Goal: Communication & Community: Answer question/provide support

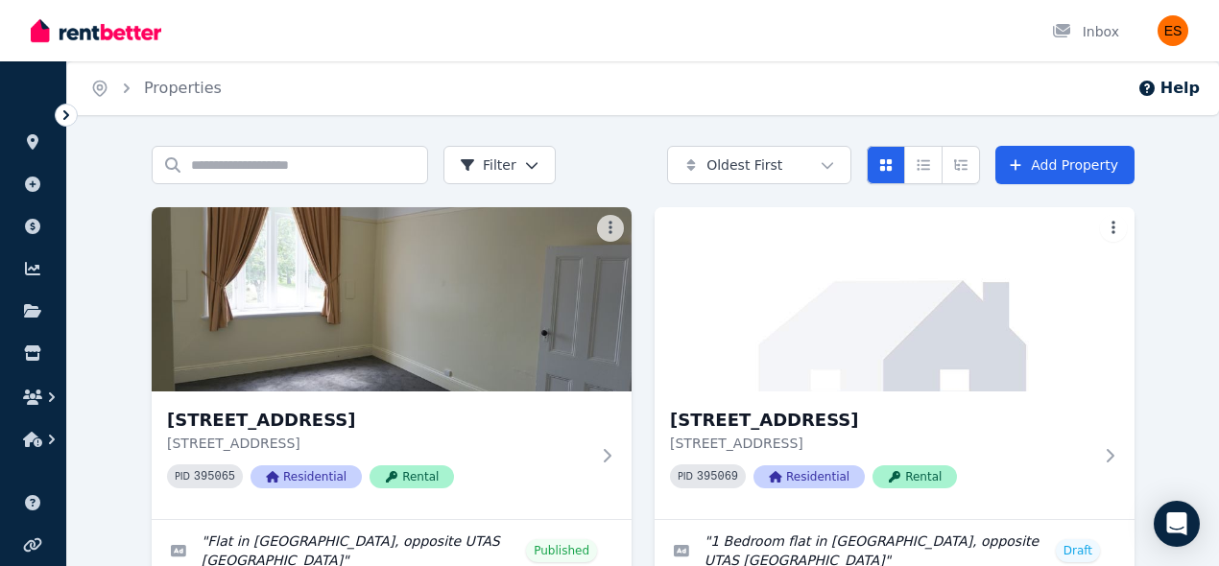
scroll to position [250, 0]
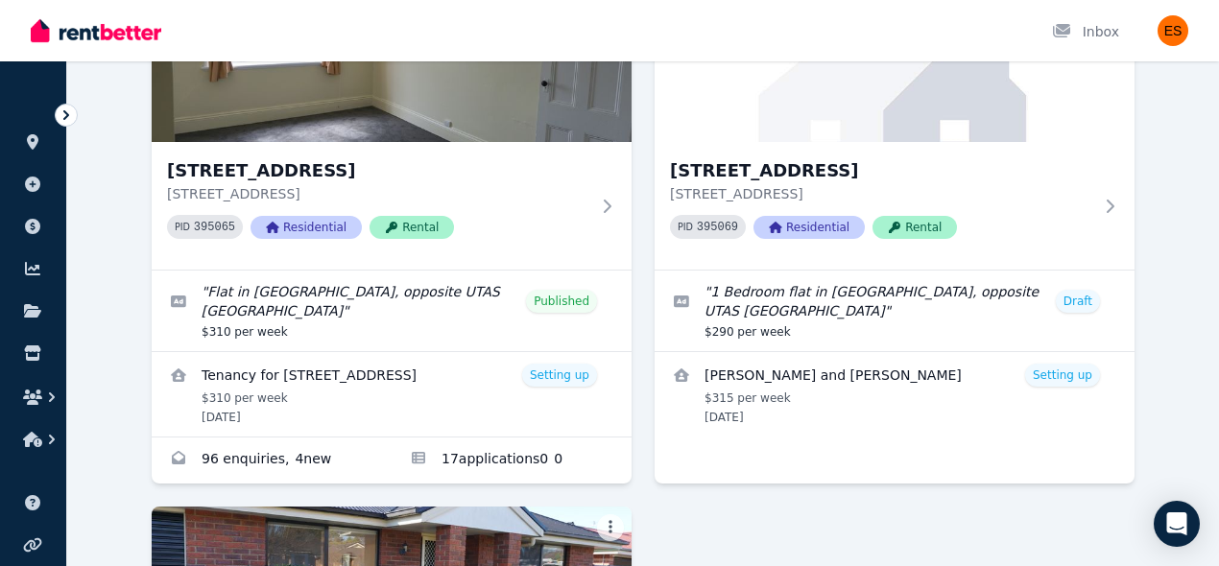
click at [291, 458] on link "Enquiries for Unit 2/55 Invermay Rd, Invermay" at bounding box center [272, 461] width 240 height 46
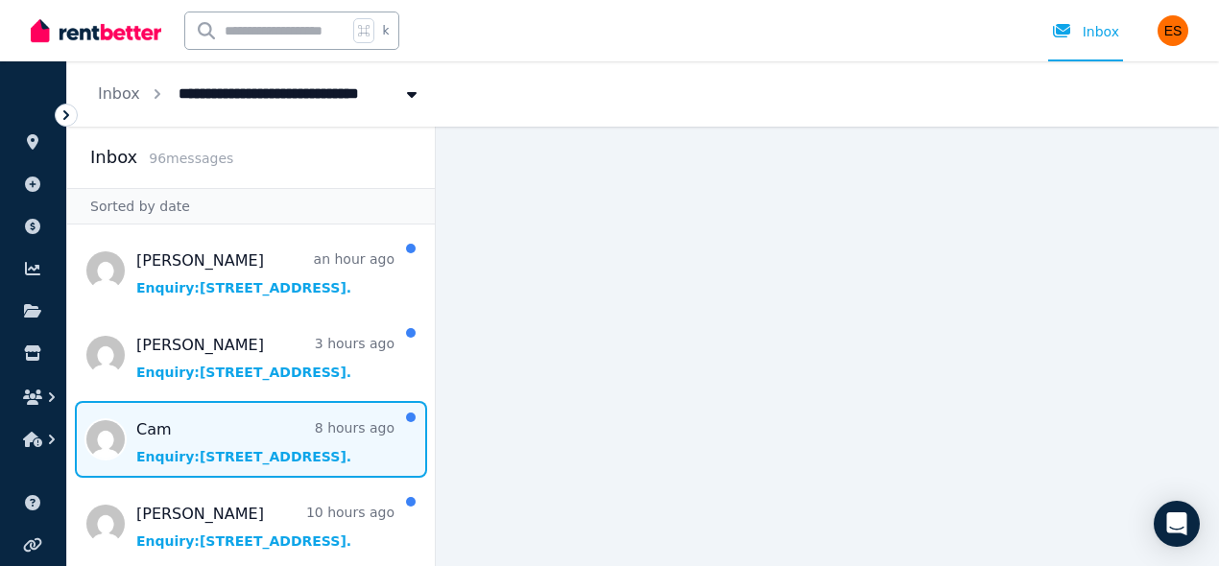
click at [286, 444] on span "Message list" at bounding box center [251, 439] width 368 height 77
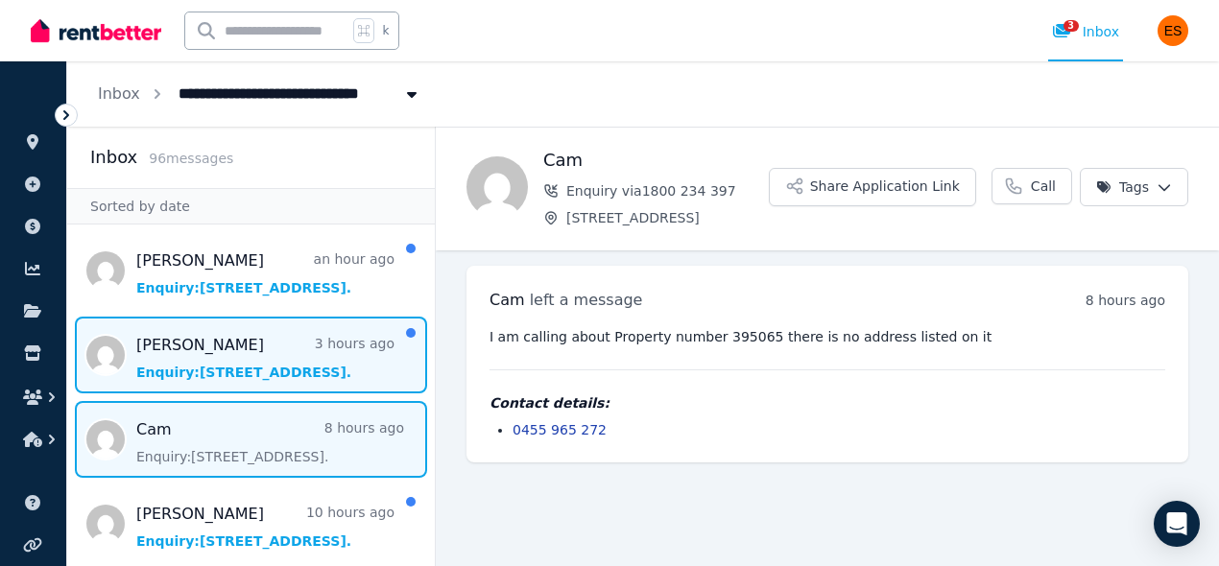
click at [219, 372] on span "Message list" at bounding box center [251, 355] width 368 height 77
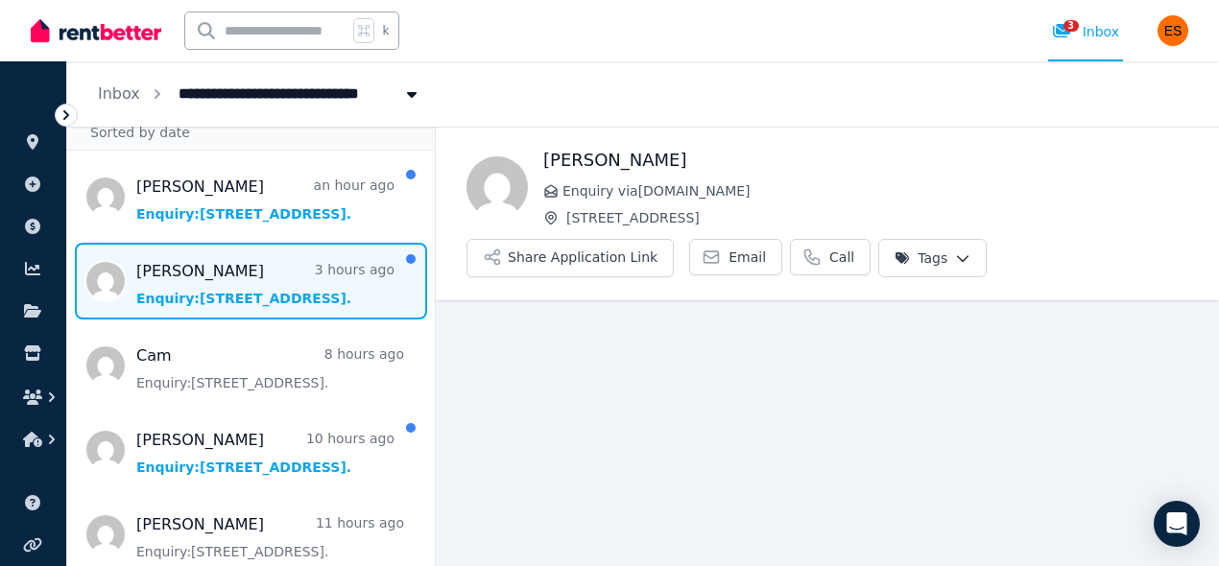
scroll to position [76, 0]
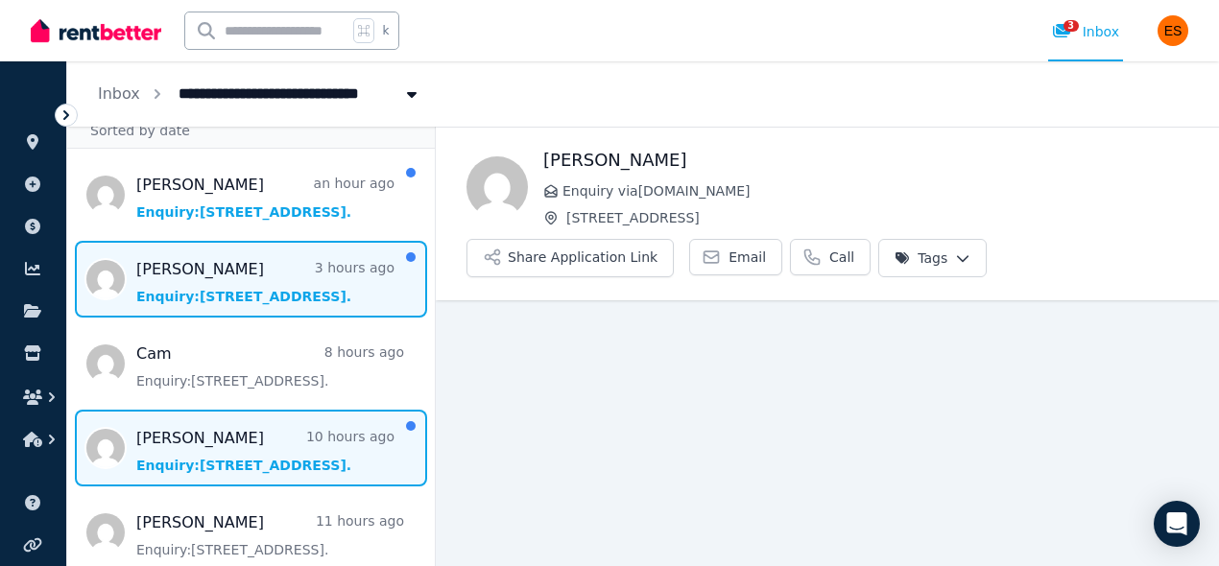
click at [239, 449] on span "Message list" at bounding box center [251, 448] width 368 height 77
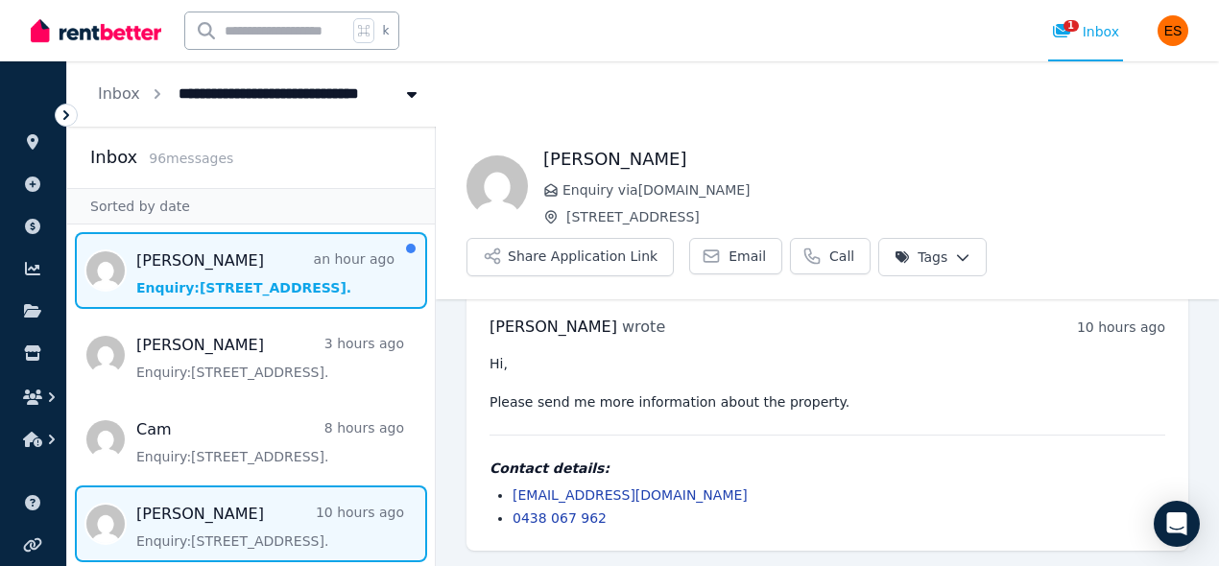
click at [243, 276] on span "Message list" at bounding box center [251, 270] width 368 height 77
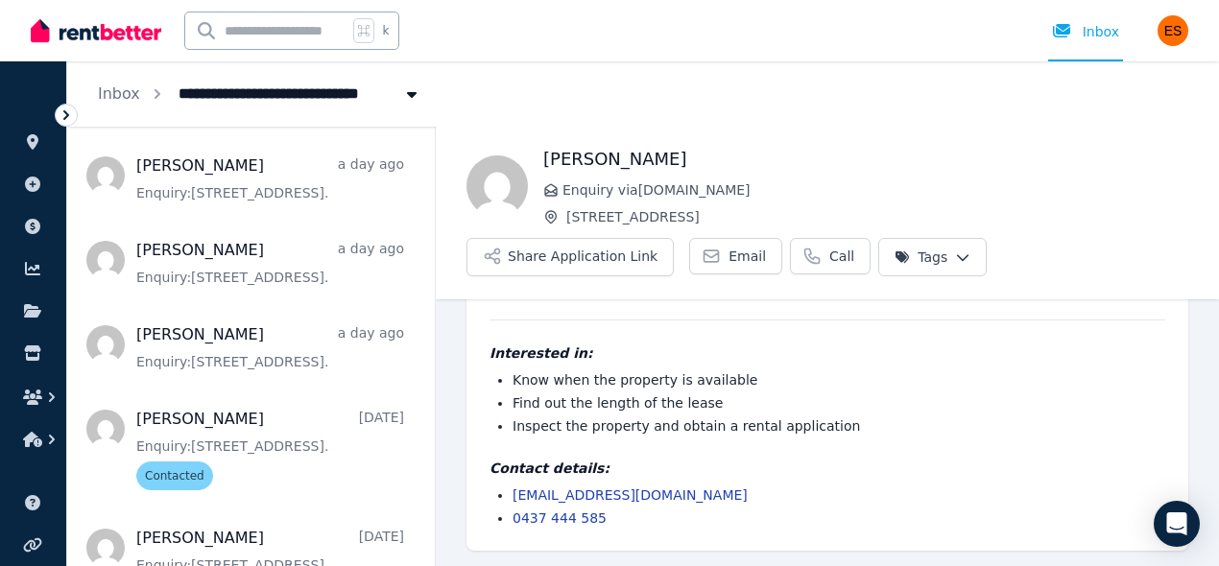
scroll to position [859, 0]
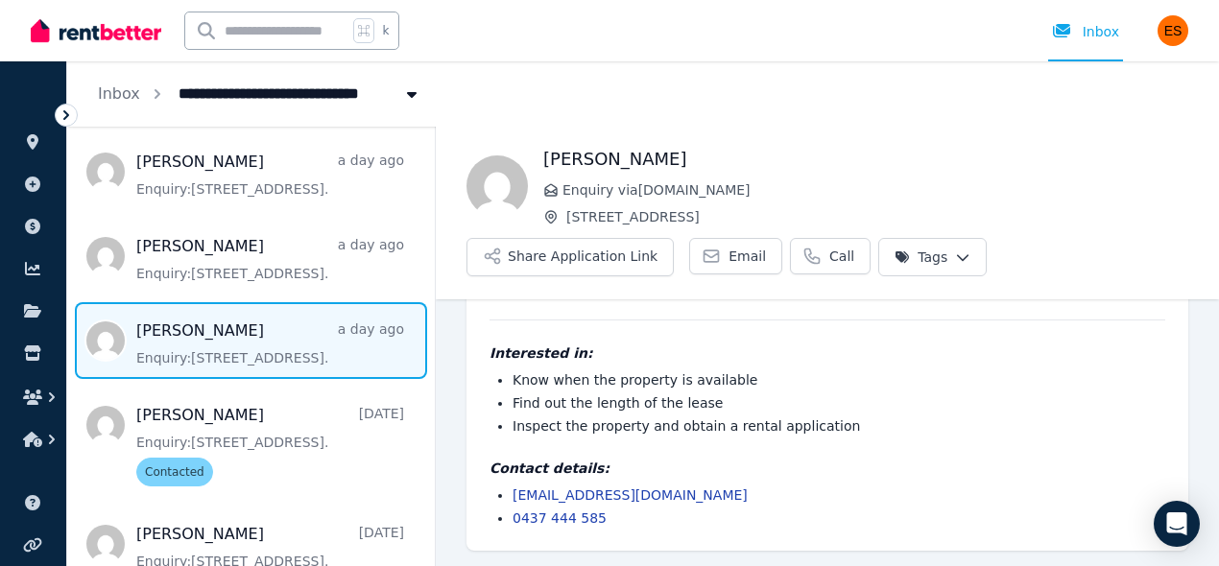
click at [314, 379] on span "Message list" at bounding box center [251, 340] width 368 height 77
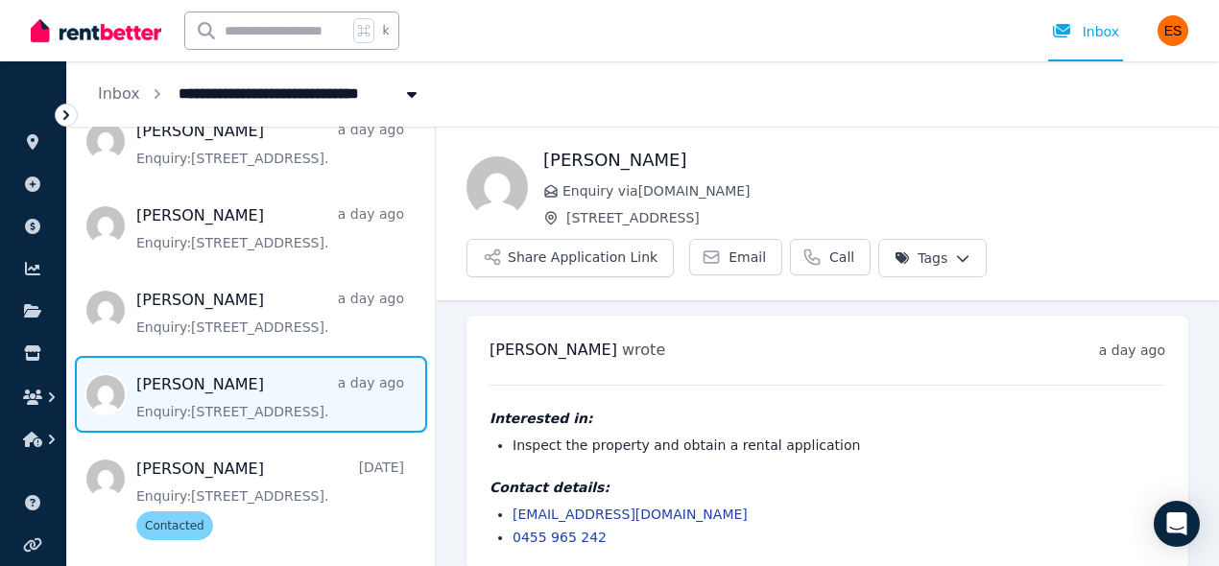
scroll to position [786, 0]
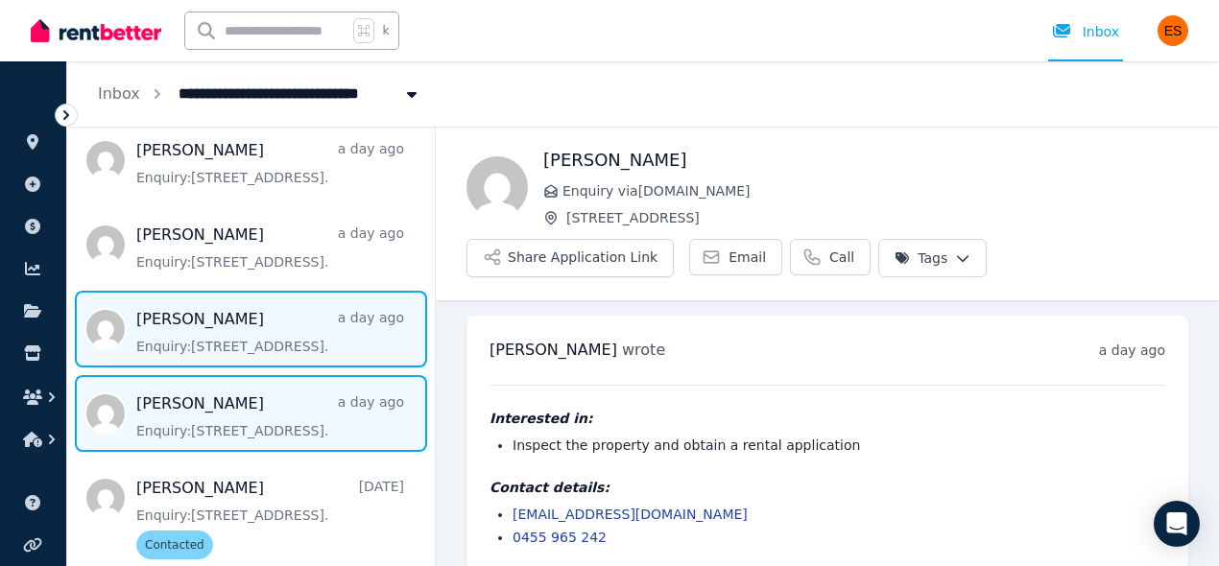
click at [277, 354] on span "Message list" at bounding box center [251, 329] width 368 height 77
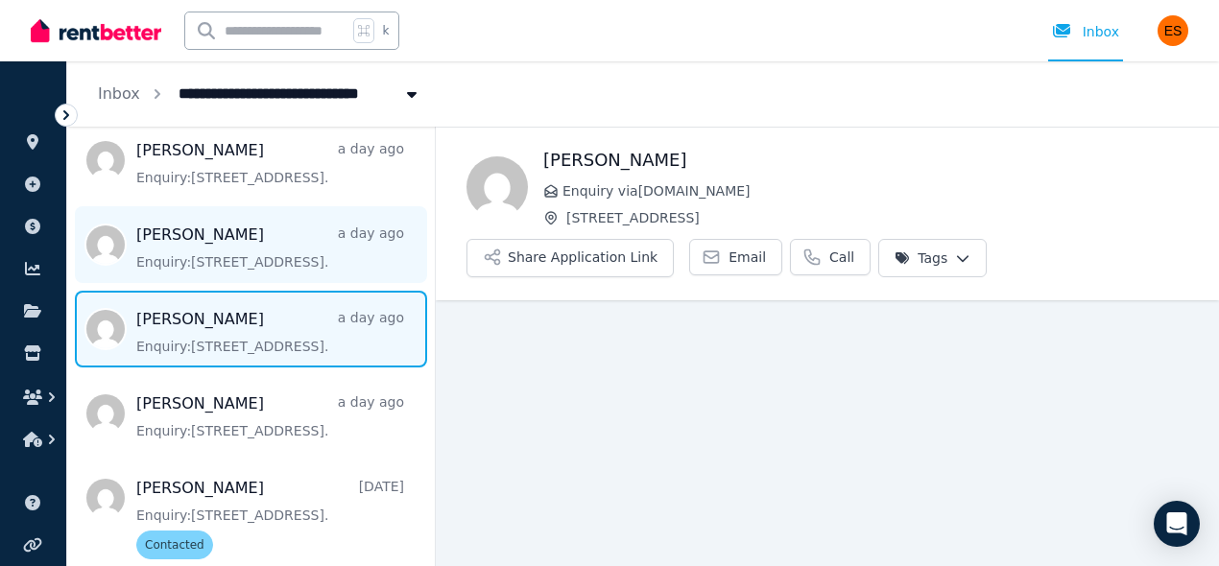
scroll to position [19, 0]
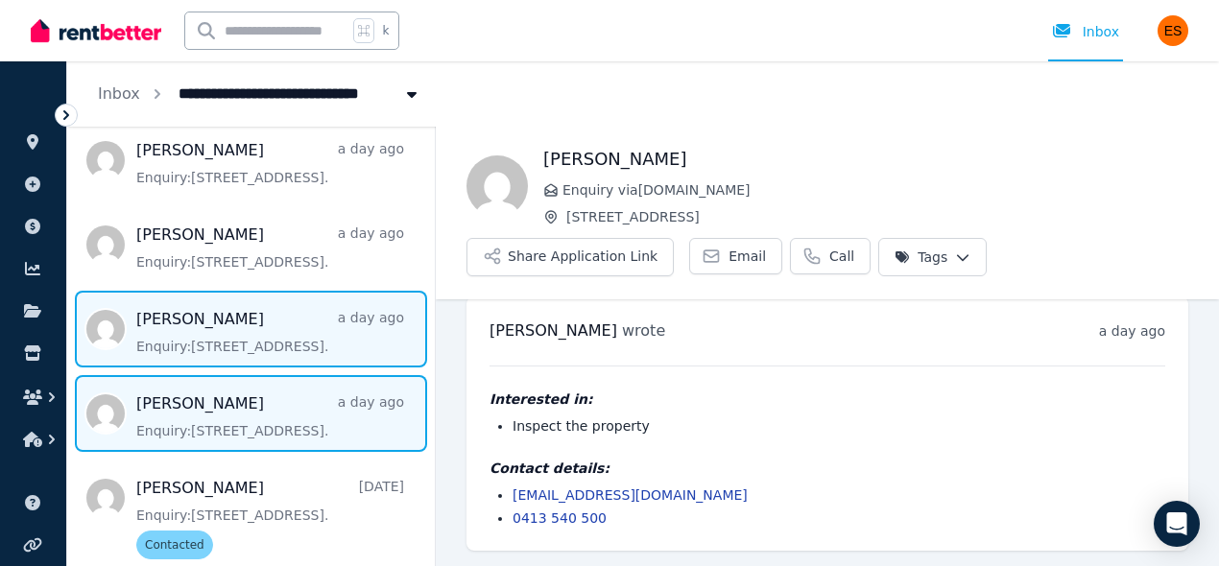
click at [252, 428] on span "Message list" at bounding box center [251, 413] width 368 height 77
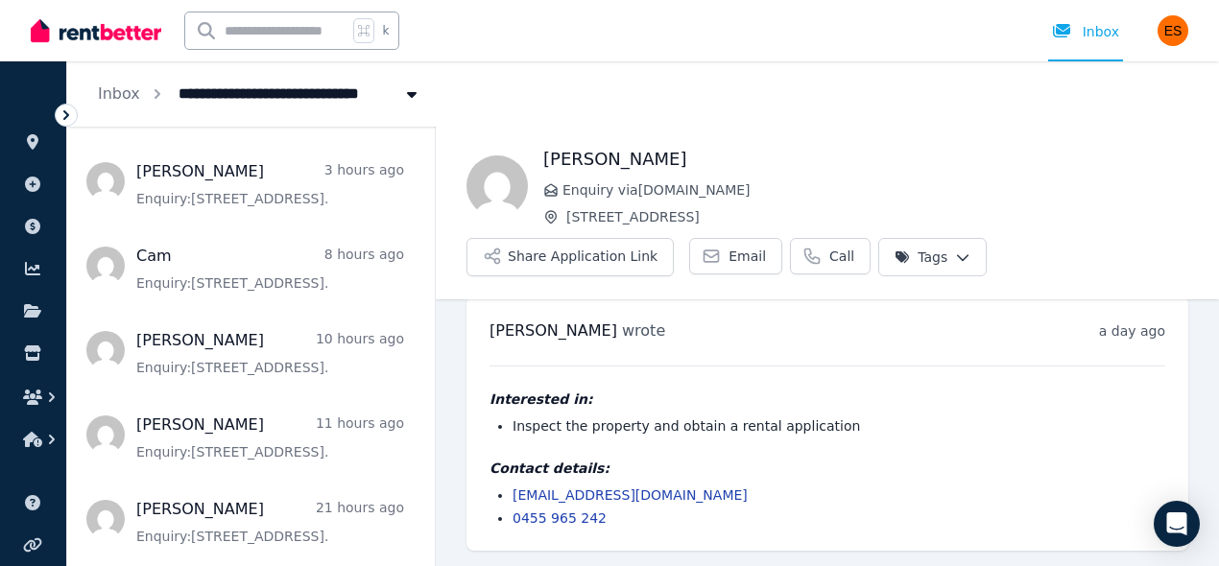
scroll to position [171, 0]
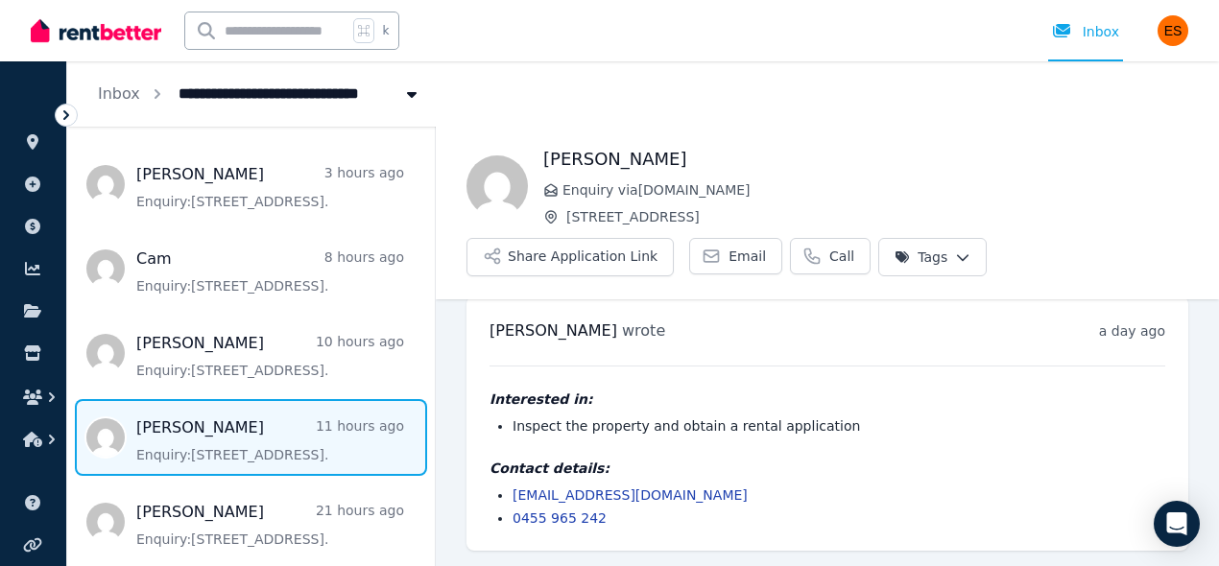
click at [252, 456] on span "Message list" at bounding box center [251, 437] width 368 height 77
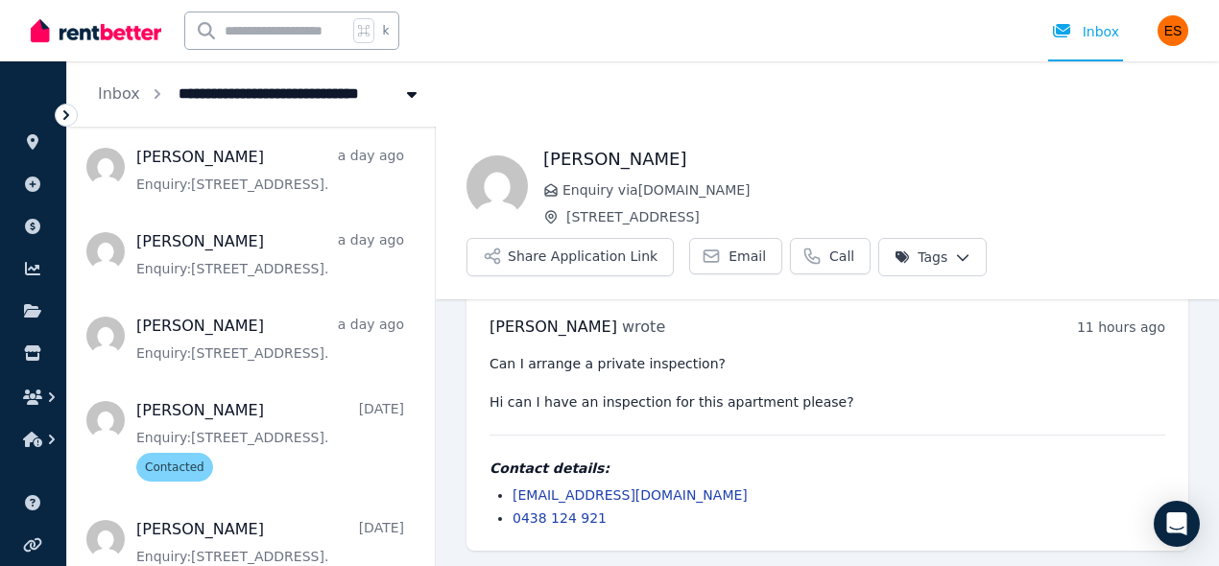
scroll to position [863, 0]
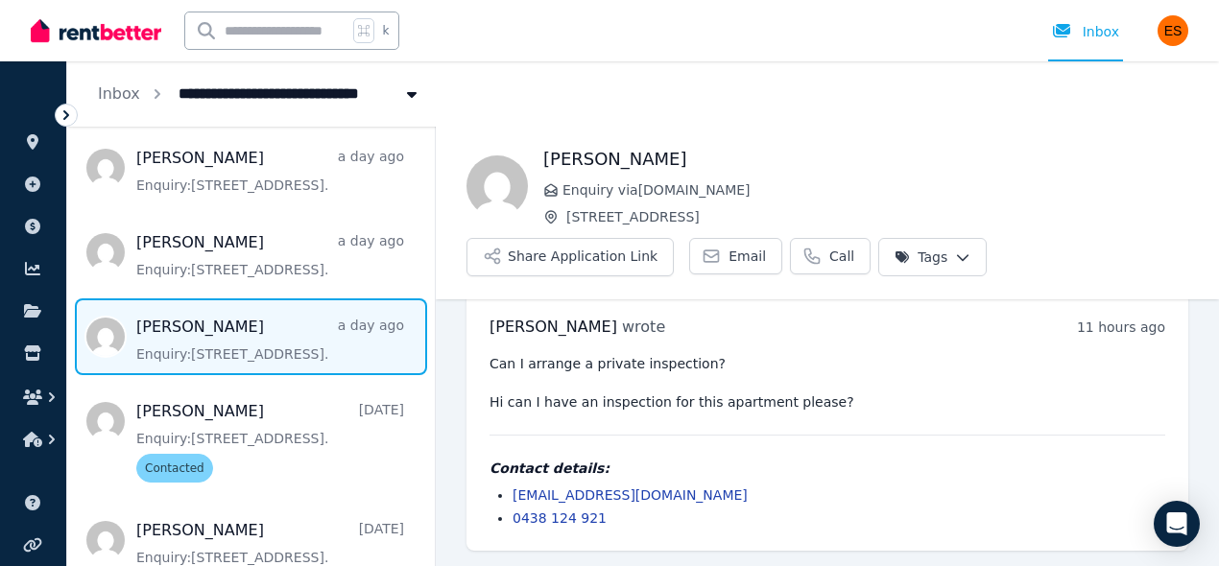
click at [258, 366] on span "Message list" at bounding box center [251, 336] width 368 height 77
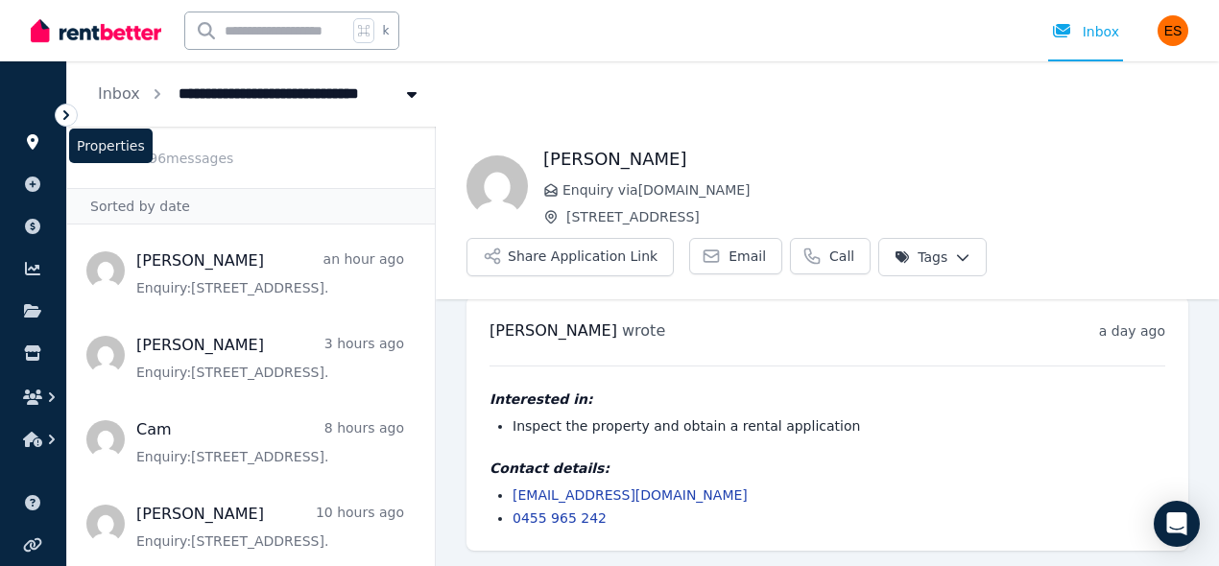
click at [28, 155] on link at bounding box center [33, 142] width 36 height 31
